Goal: Communication & Community: Connect with others

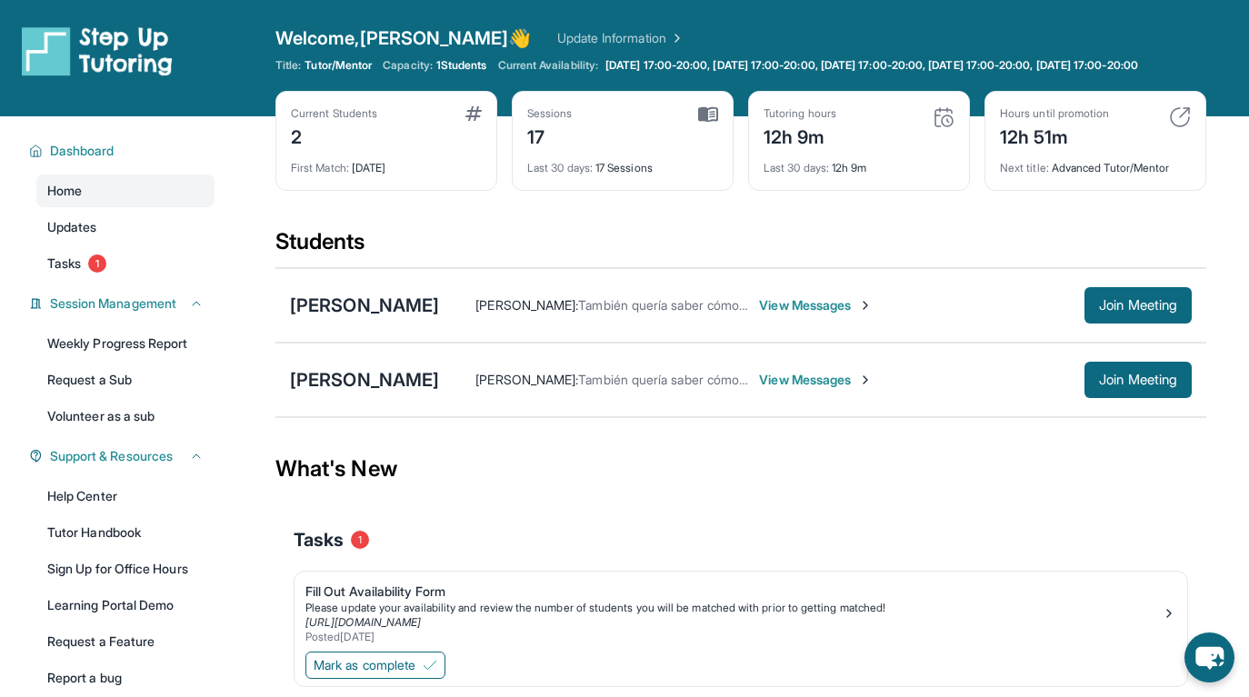
scroll to position [131, 0]
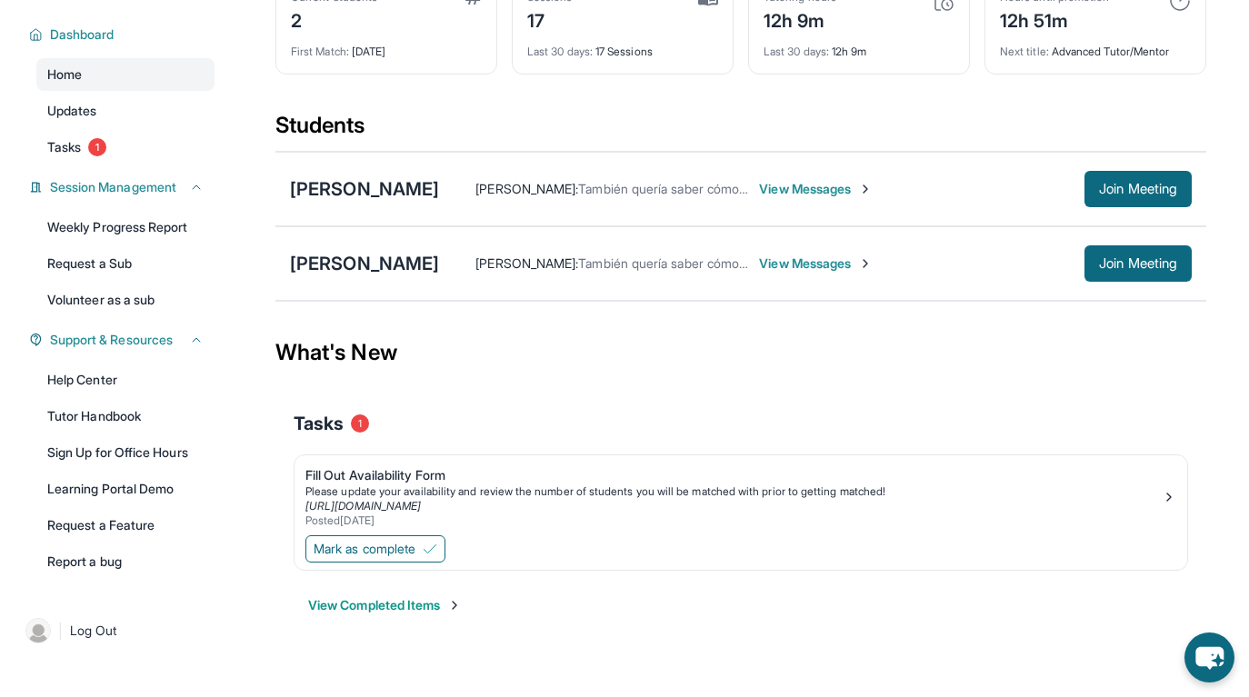
click at [873, 190] on span "View Messages" at bounding box center [816, 189] width 114 height 18
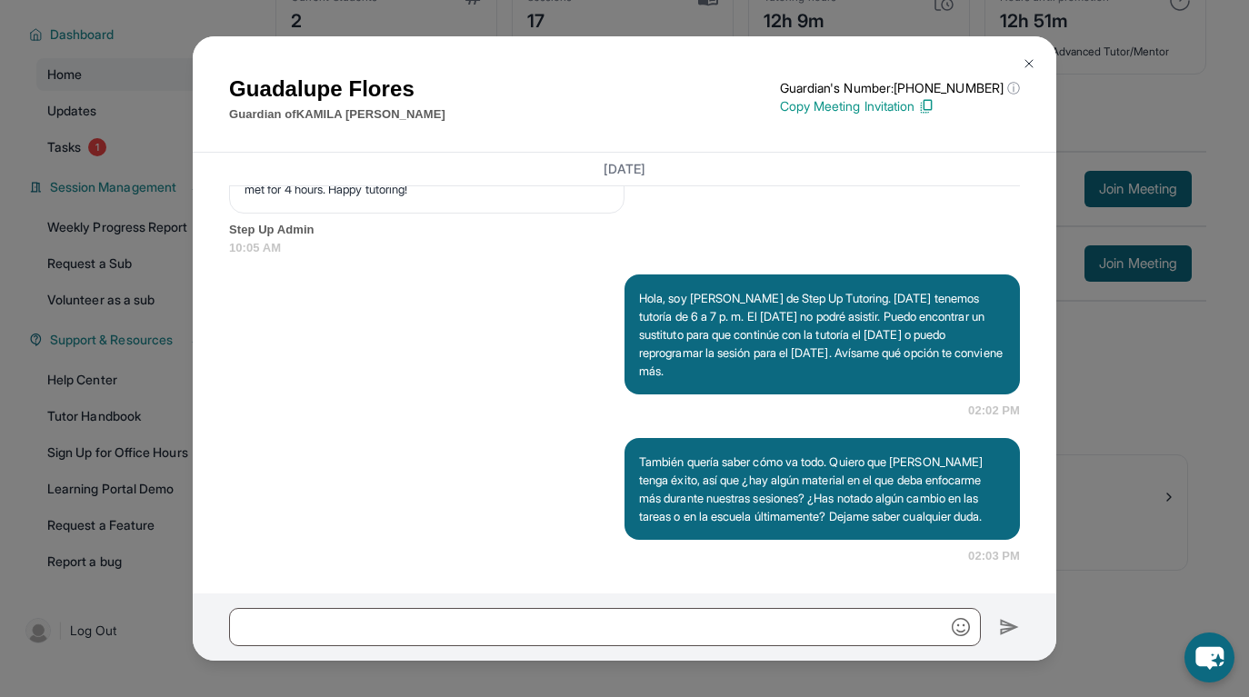
scroll to position [7126, 0]
click at [1024, 65] on img at bounding box center [1029, 63] width 15 height 15
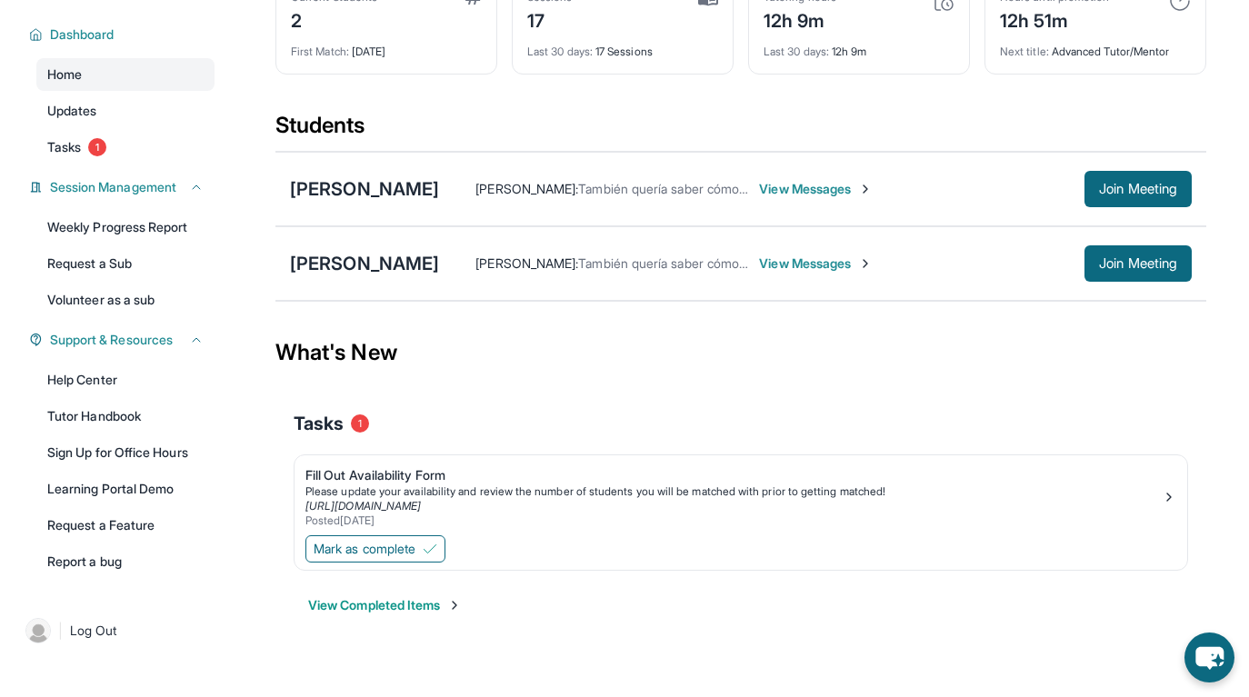
click at [750, 252] on div "Marlene Medina : También quería saber cómo va todo. Quiero que Jared tenga éxit…" at bounding box center [815, 263] width 753 height 36
click at [759, 262] on span "View Messages" at bounding box center [816, 264] width 114 height 18
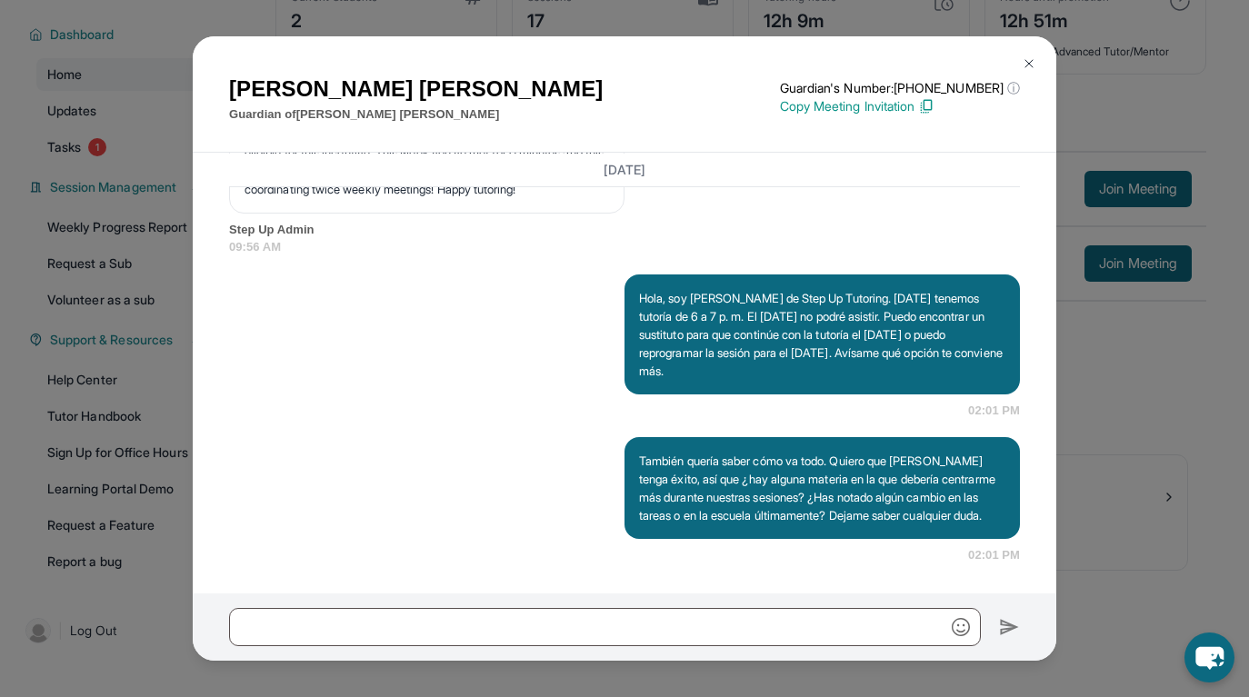
scroll to position [8813, 0]
click at [1007, 58] on div "Elisabeth Velasquez Guardian of Jared Cruz Guardian's Number: +14138932013 ⓘ Th…" at bounding box center [625, 94] width 864 height 117
click at [1022, 61] on img at bounding box center [1029, 63] width 15 height 15
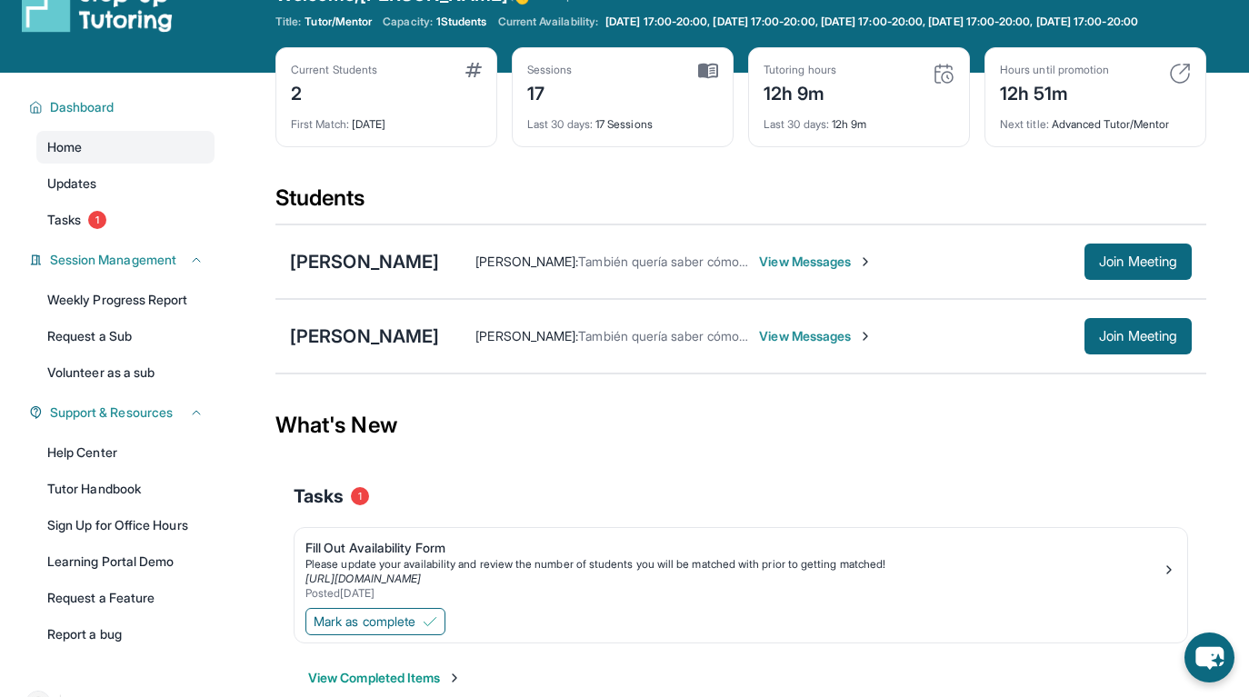
scroll to position [0, 0]
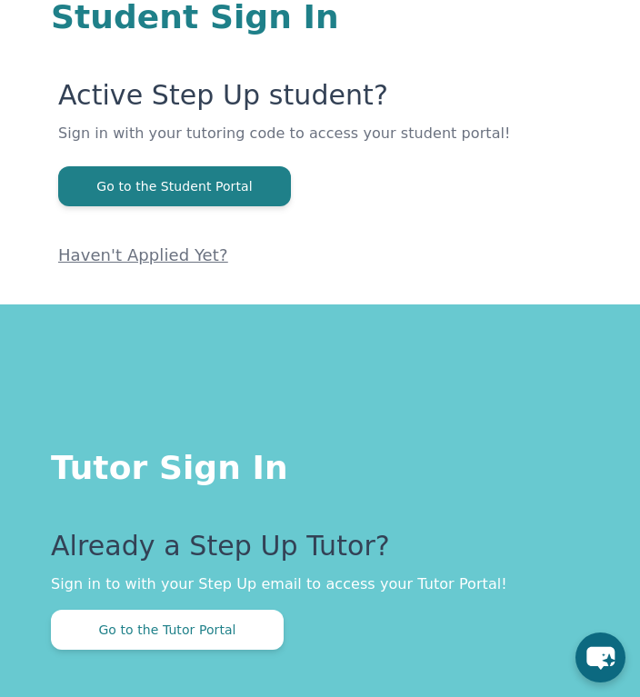
scroll to position [245, 0]
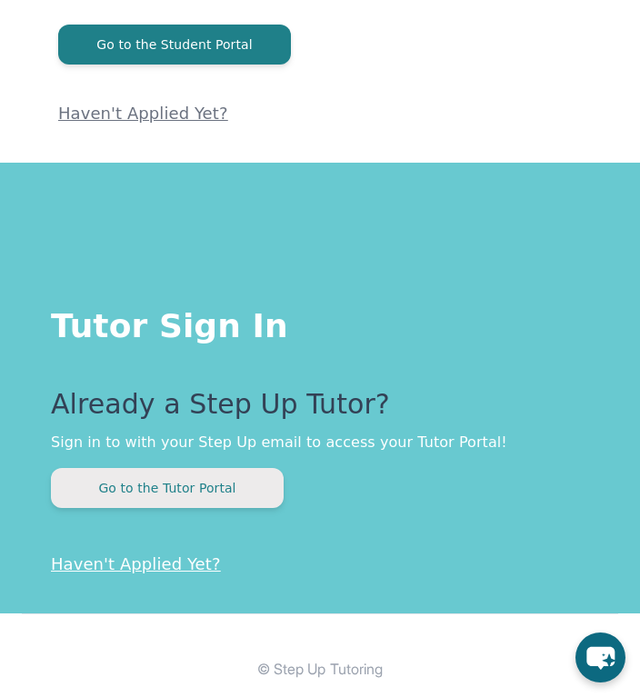
click at [216, 478] on button "Go to the Tutor Portal" at bounding box center [167, 488] width 233 height 40
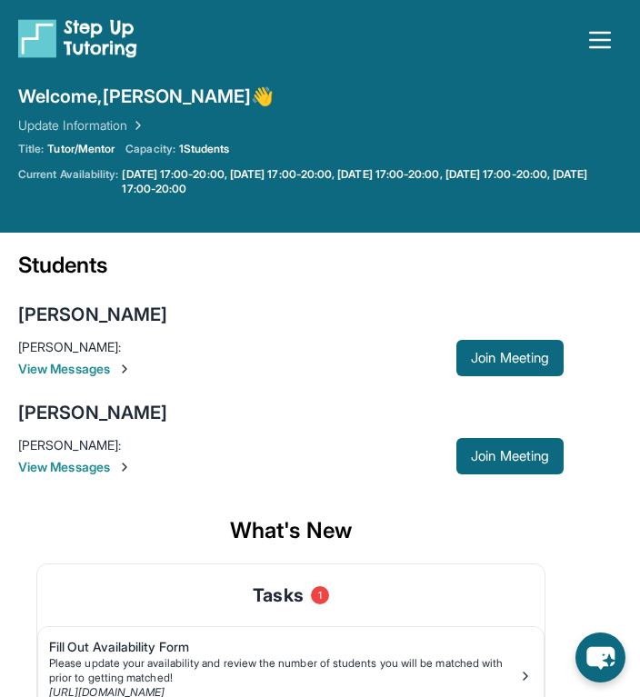
click at [124, 464] on img at bounding box center [124, 467] width 15 height 15
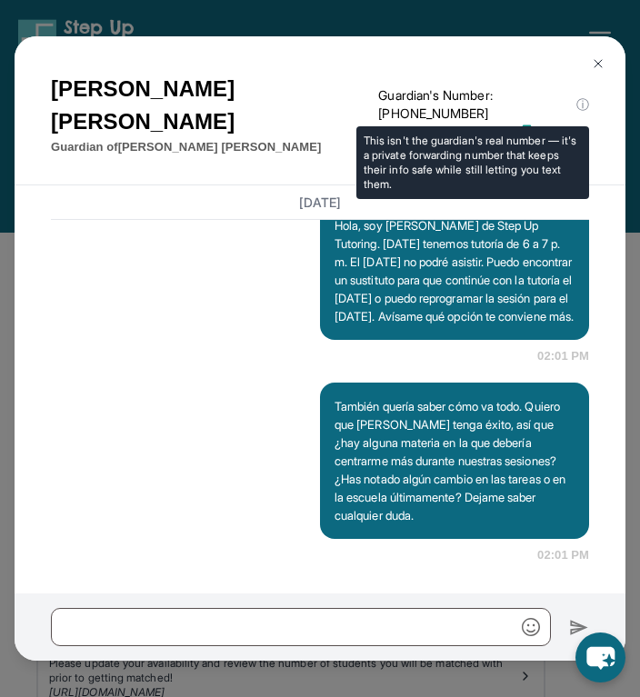
scroll to position [10595, 0]
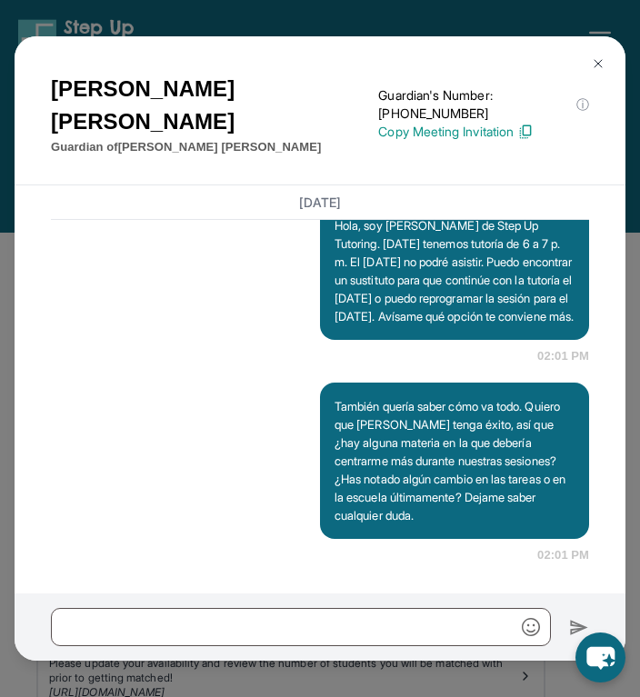
click at [595, 58] on img at bounding box center [598, 63] width 15 height 15
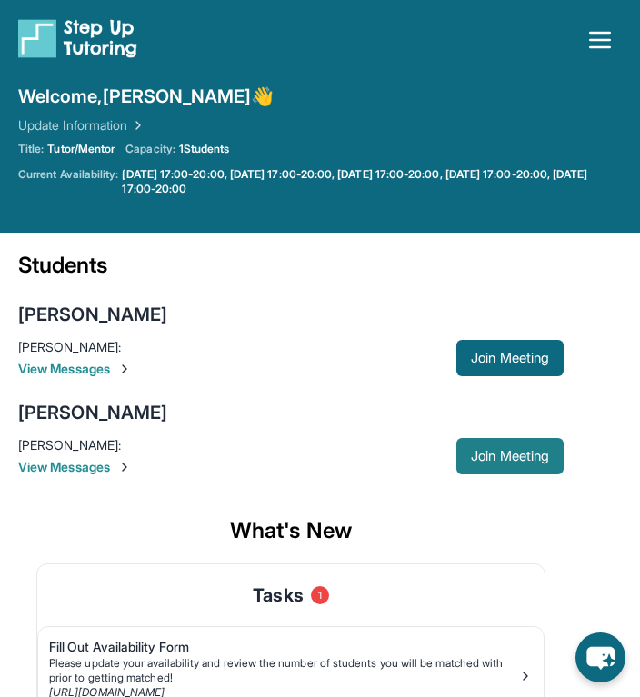
click at [497, 451] on span "Join Meeting" at bounding box center [510, 456] width 78 height 11
